Goal: Task Accomplishment & Management: Use online tool/utility

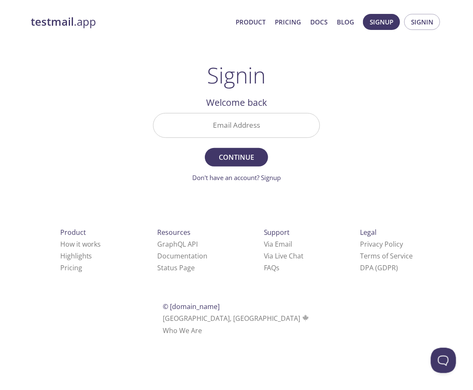
click at [419, 102] on div "testmail .app Product Pricing Docs Blog Signup Signin Signin Welcome back Email…" at bounding box center [237, 184] width 432 height 352
click at [243, 123] on input "Email Address" at bounding box center [237, 125] width 166 height 24
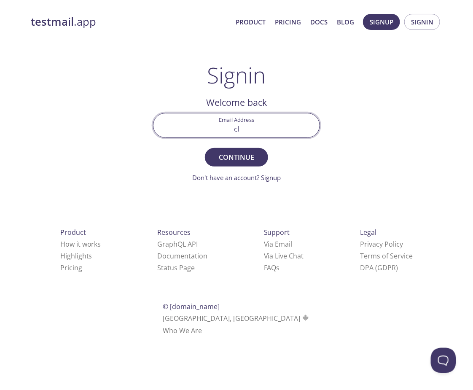
type input "c"
click at [205, 148] on button "Continue" at bounding box center [236, 157] width 63 height 19
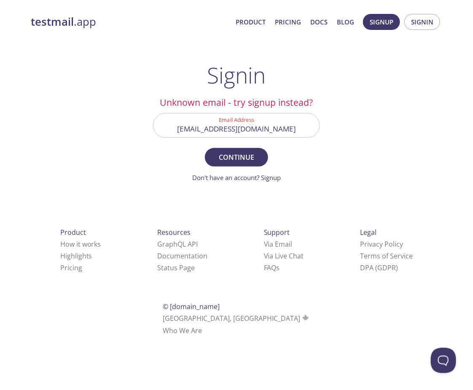
click at [289, 116] on input "cloneactive1994@gmail.com" at bounding box center [237, 125] width 166 height 24
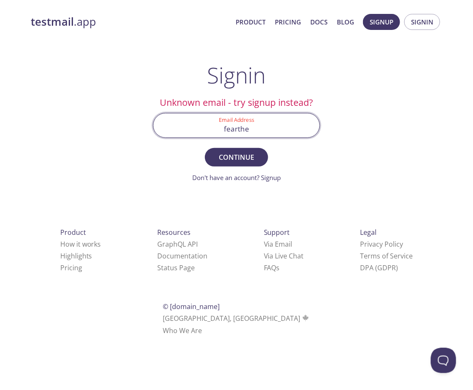
type input "[EMAIL_ADDRESS][DOMAIN_NAME]"
click at [254, 158] on span "Continue" at bounding box center [236, 157] width 45 height 12
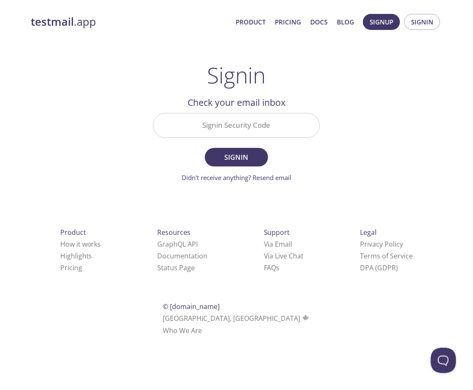
click at [249, 133] on input "Signin Security Code" at bounding box center [237, 125] width 166 height 24
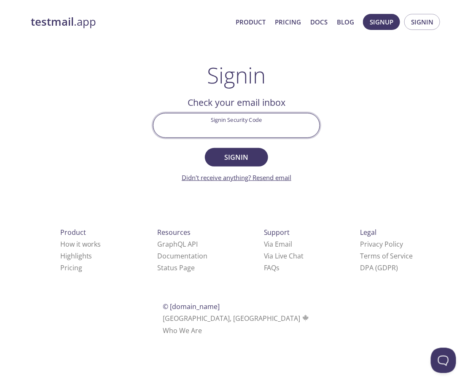
paste input "1ZJMSBR"
type input "1ZJMSBR"
click at [252, 163] on span "Signin" at bounding box center [236, 157] width 45 height 12
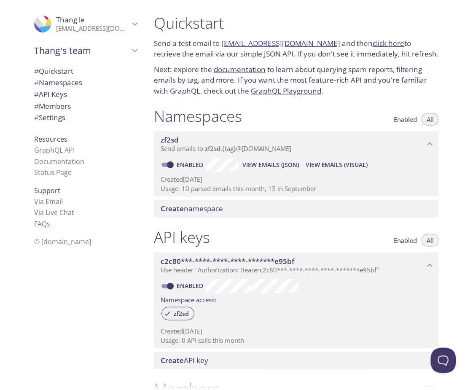
click at [319, 162] on span "View Emails (Visual)" at bounding box center [337, 165] width 62 height 10
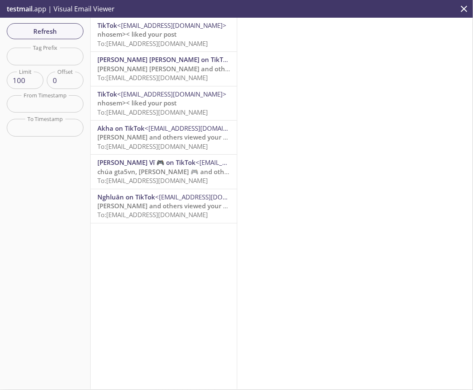
click at [215, 32] on p "nhosem>< liked your post To: zf2sd.thanglee1@inbox.testmail.app" at bounding box center [163, 39] width 133 height 18
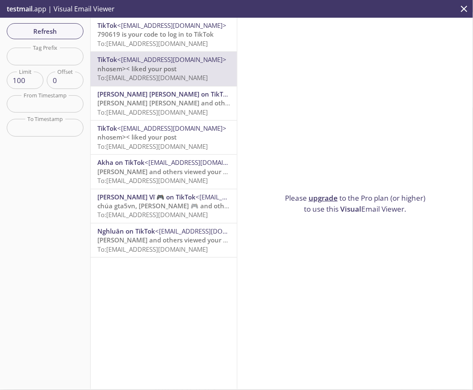
click at [173, 49] on div "TikTok <register@account.tiktok.com> 790619 is your code to log in to TikTok To…" at bounding box center [164, 35] width 146 height 34
